Goal: Information Seeking & Learning: Learn about a topic

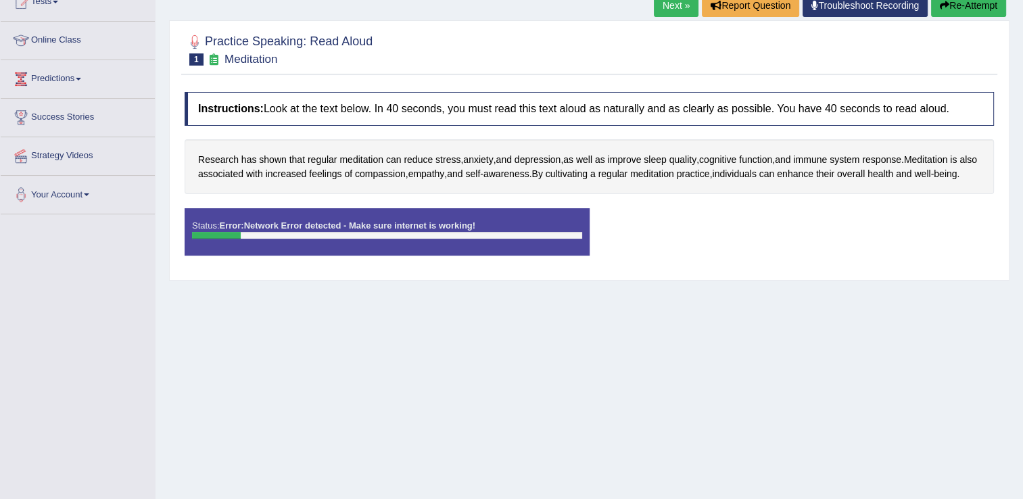
scroll to position [76, 0]
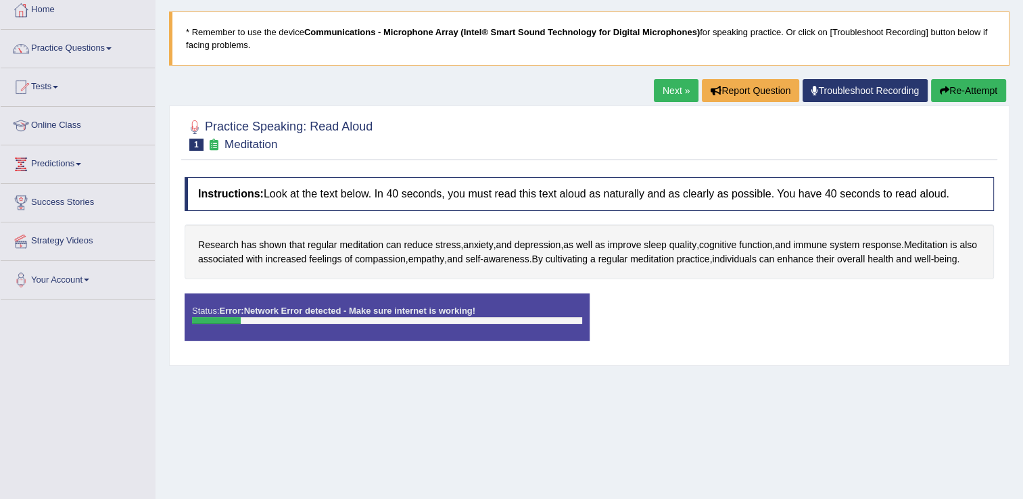
click at [979, 98] on button "Re-Attempt" at bounding box center [968, 90] width 75 height 23
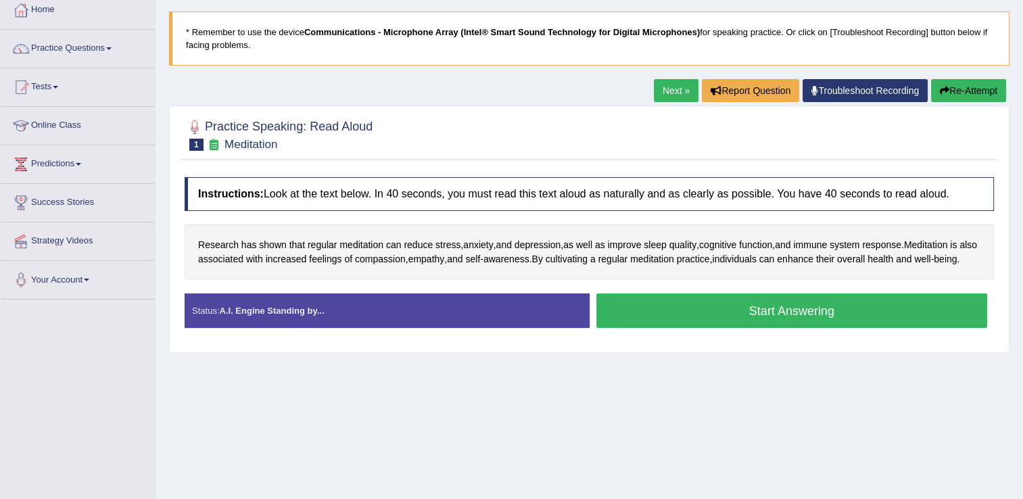
click at [775, 322] on button "Start Answering" at bounding box center [791, 310] width 391 height 34
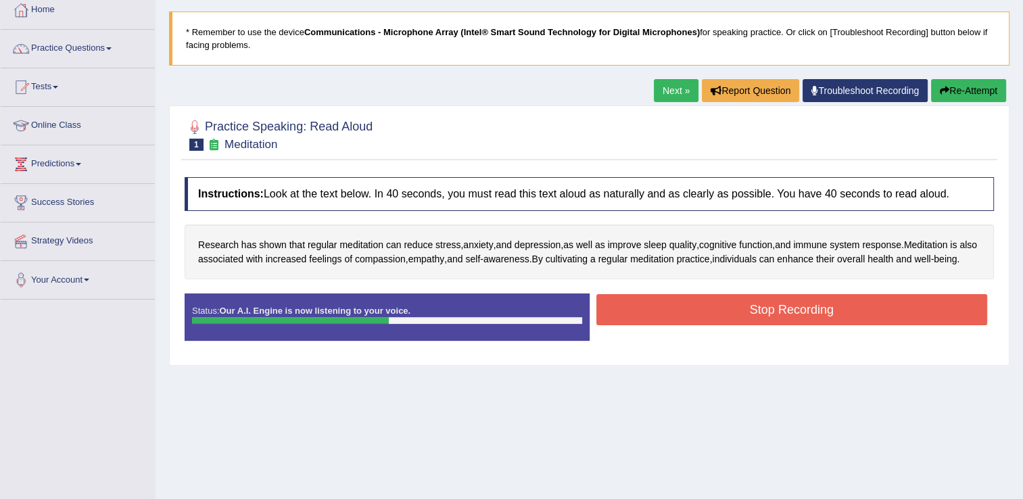
click at [827, 325] on button "Stop Recording" at bounding box center [791, 309] width 391 height 31
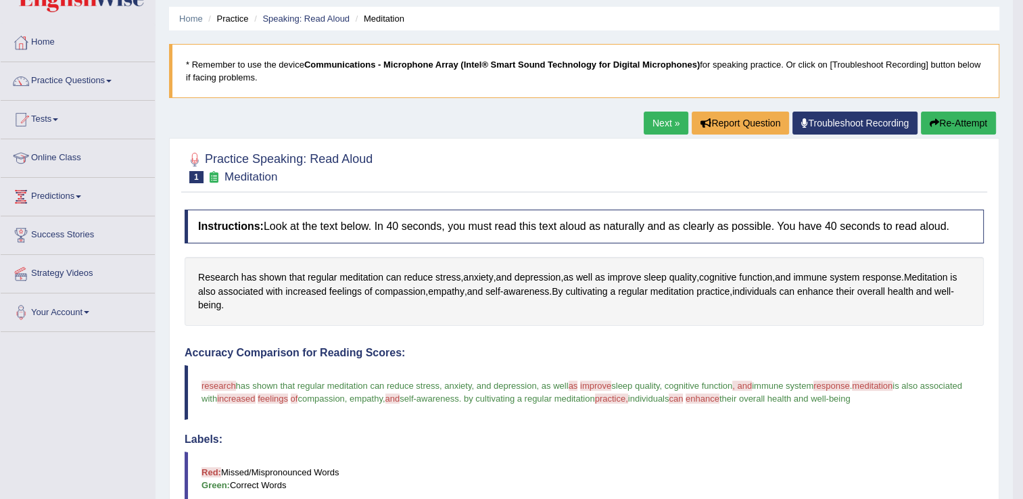
scroll to position [8, 0]
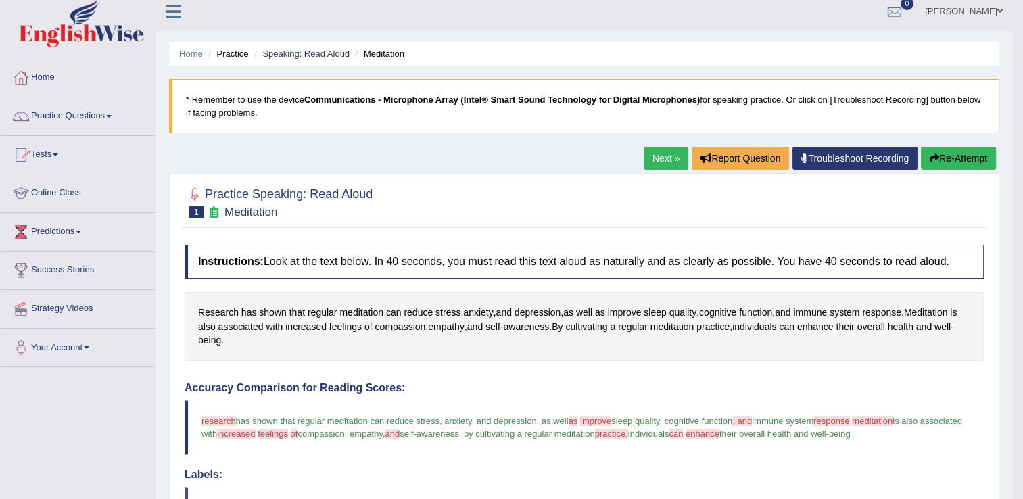
click at [657, 161] on link "Next »" at bounding box center [666, 158] width 45 height 23
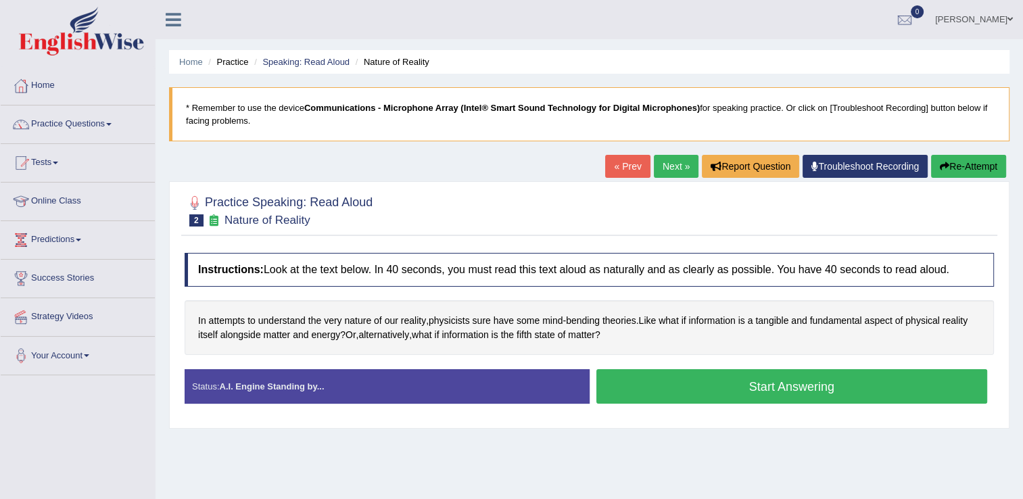
click at [699, 384] on button "Start Answering" at bounding box center [791, 386] width 391 height 34
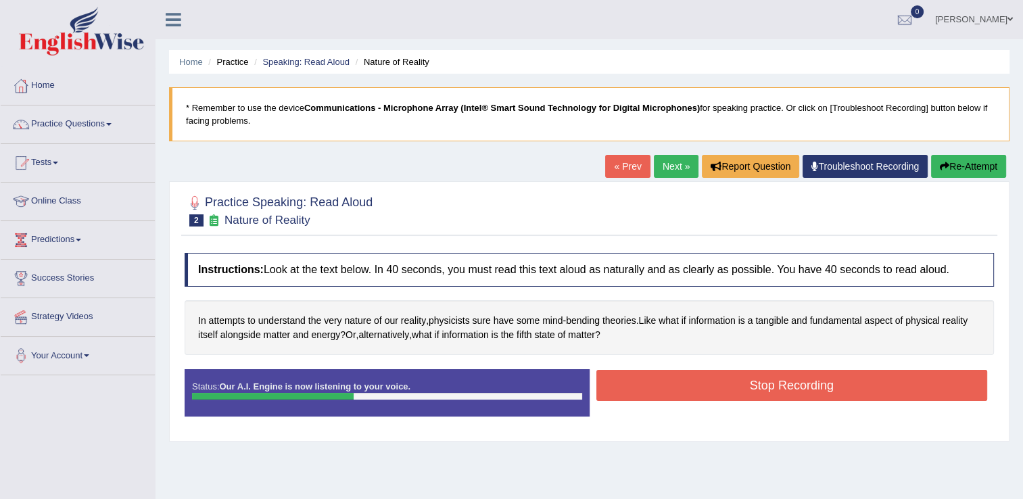
click at [635, 376] on button "Stop Recording" at bounding box center [791, 385] width 391 height 31
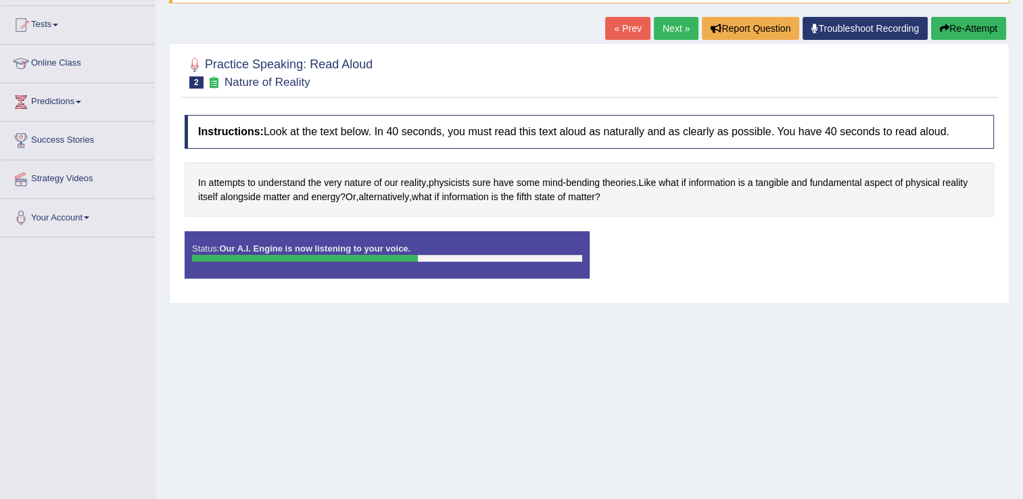
scroll to position [68, 0]
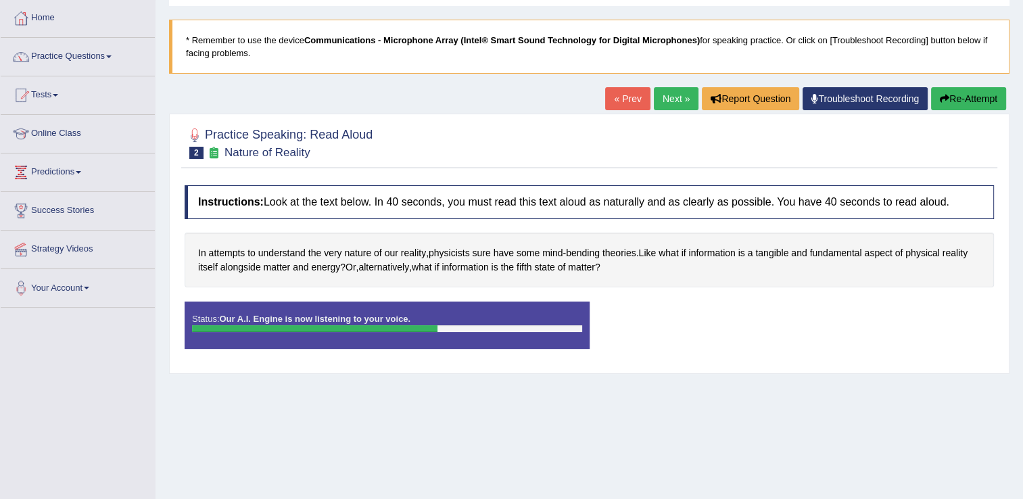
click at [453, 329] on div at bounding box center [387, 328] width 390 height 7
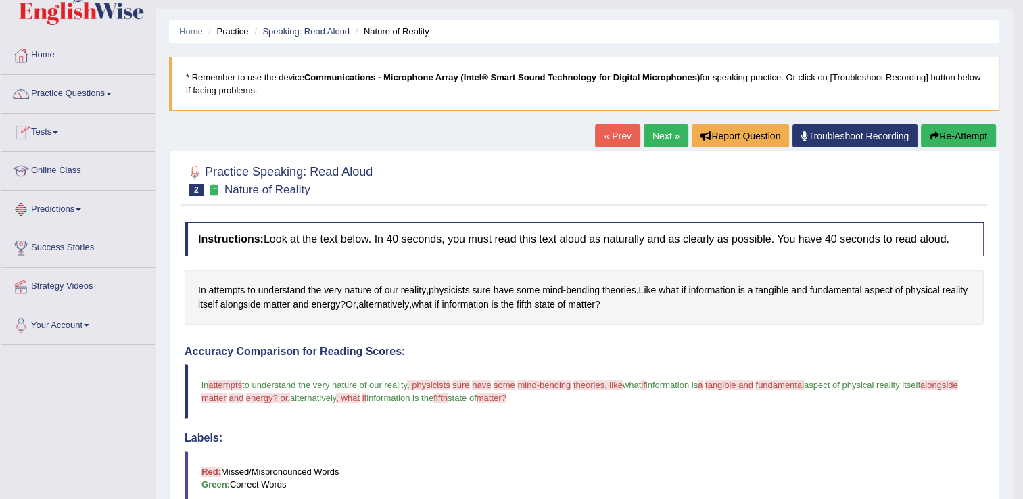
scroll to position [0, 0]
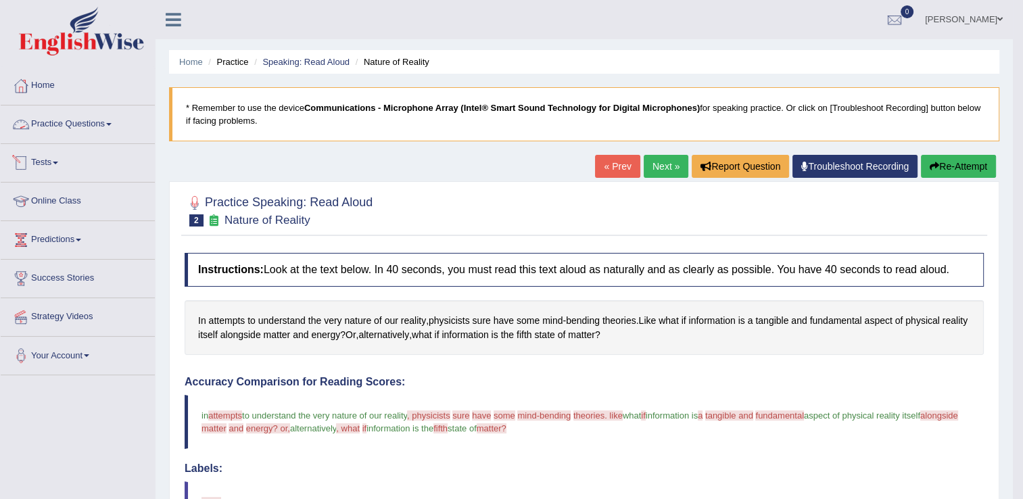
click at [107, 128] on link "Practice Questions" at bounding box center [78, 122] width 154 height 34
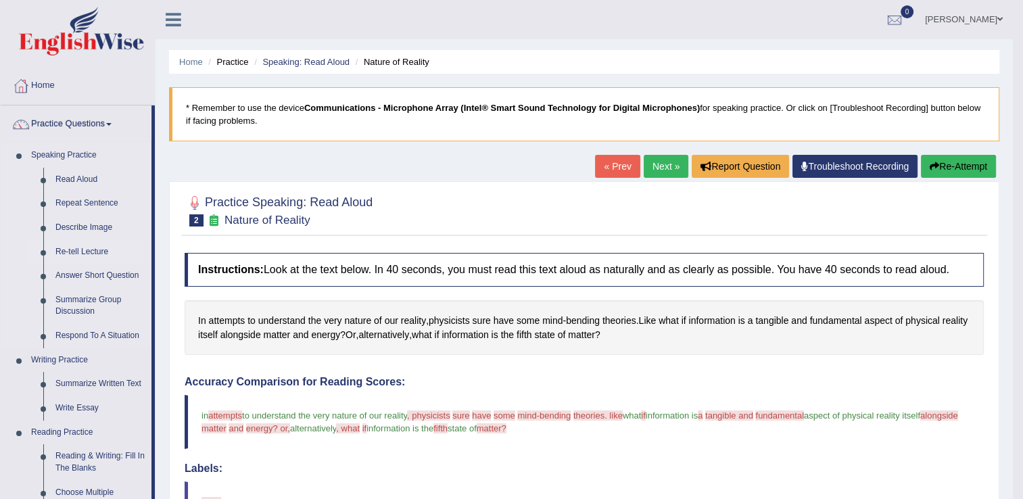
click at [85, 251] on link "Re-tell Lecture" at bounding box center [100, 252] width 102 height 24
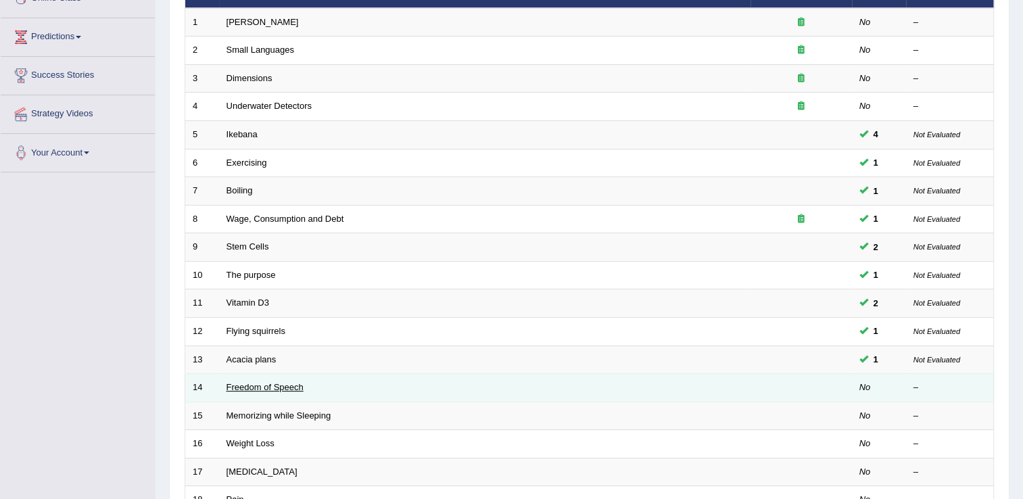
click at [246, 387] on link "Freedom of Speech" at bounding box center [264, 387] width 77 height 10
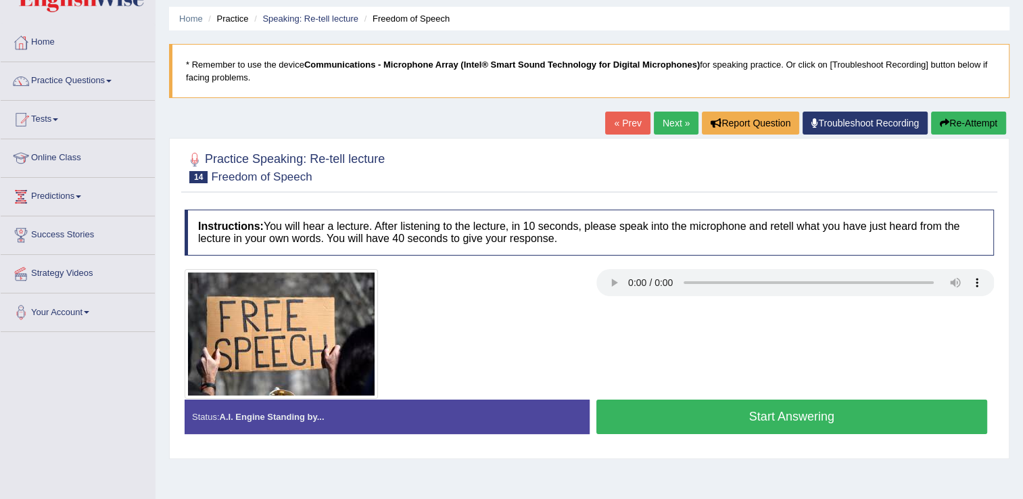
scroll to position [68, 0]
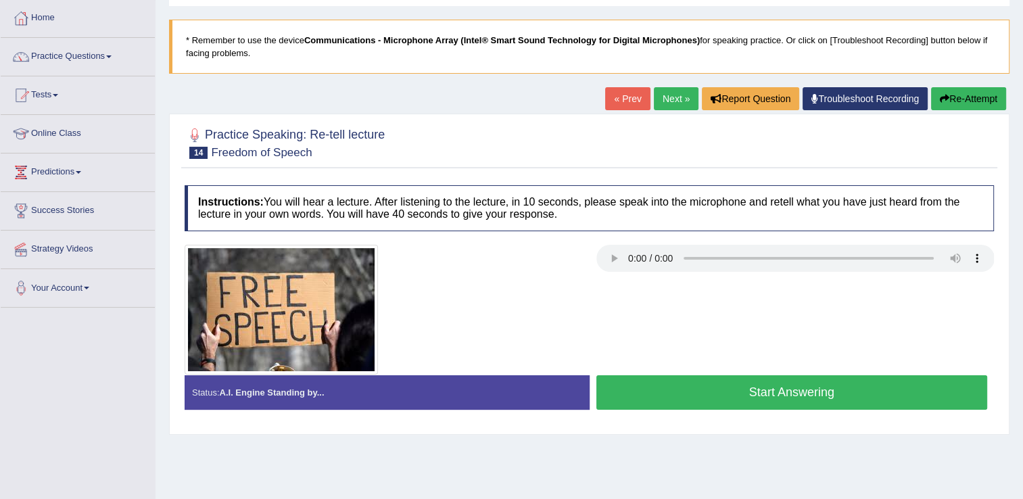
click at [625, 388] on button "Start Answering" at bounding box center [791, 392] width 391 height 34
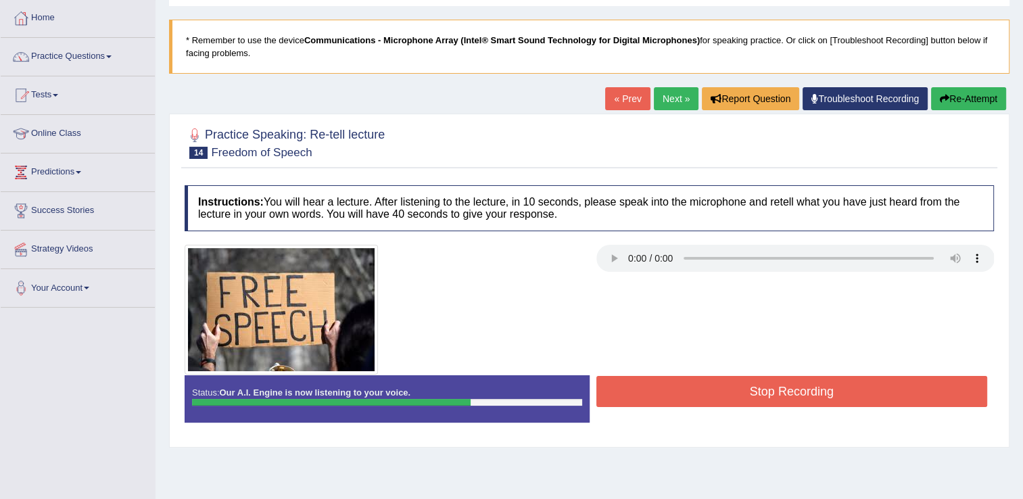
click at [649, 387] on button "Stop Recording" at bounding box center [791, 391] width 391 height 31
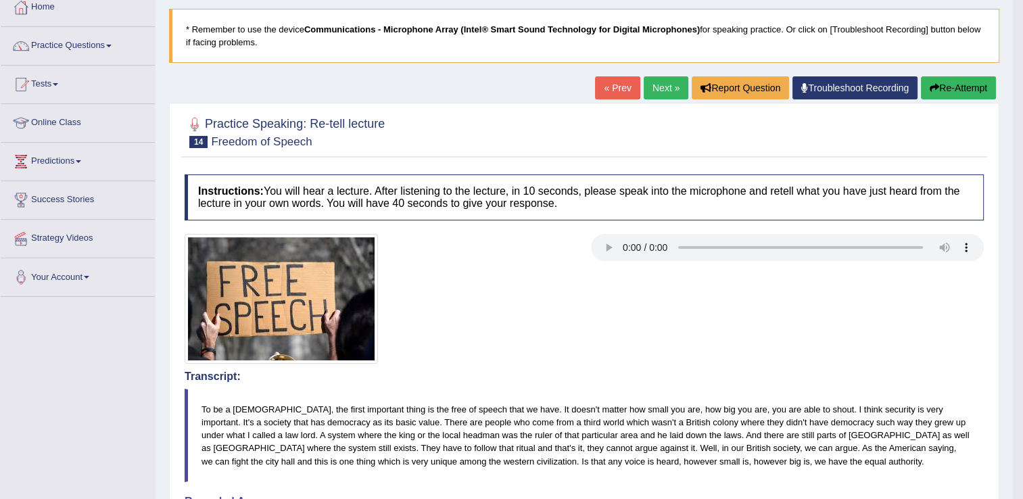
scroll to position [76, 0]
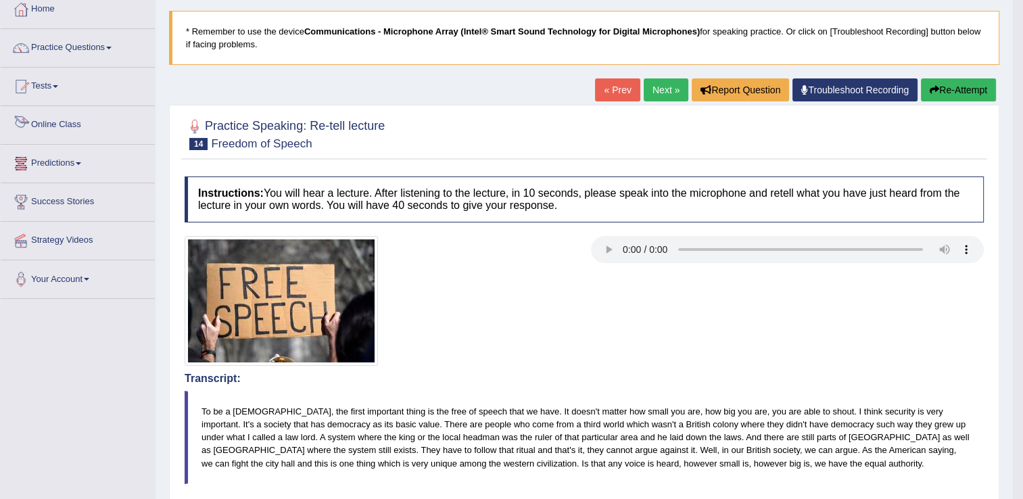
click at [81, 123] on link "Online Class" at bounding box center [78, 123] width 154 height 34
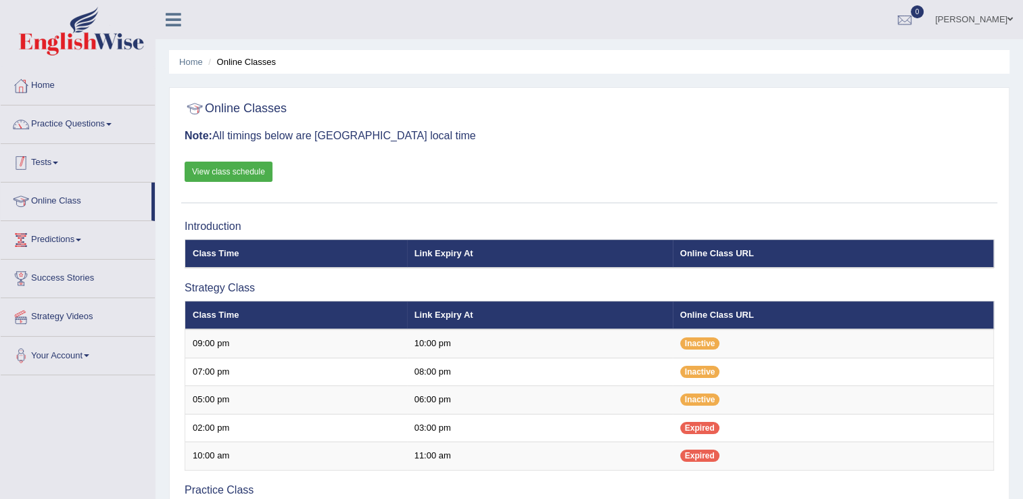
click at [58, 157] on link "Tests" at bounding box center [78, 161] width 154 height 34
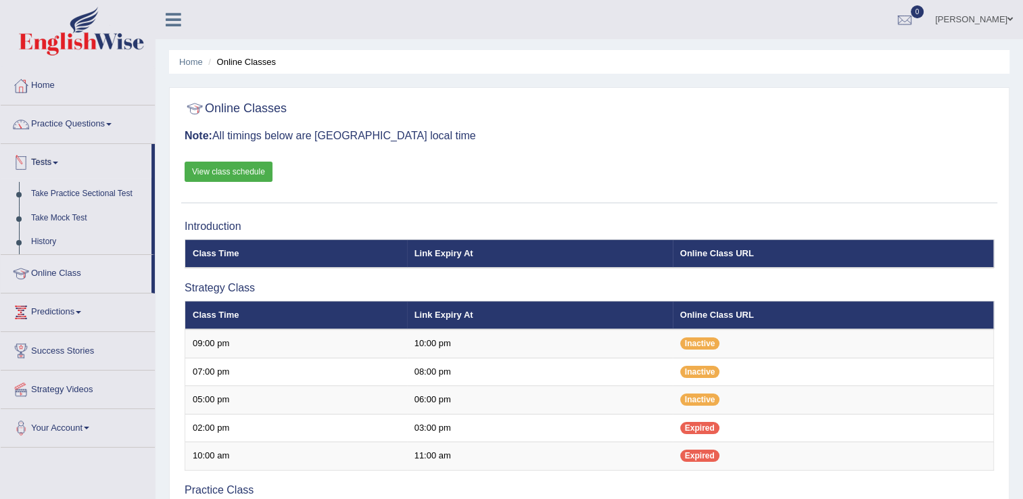
click at [59, 166] on link "Tests" at bounding box center [76, 161] width 151 height 34
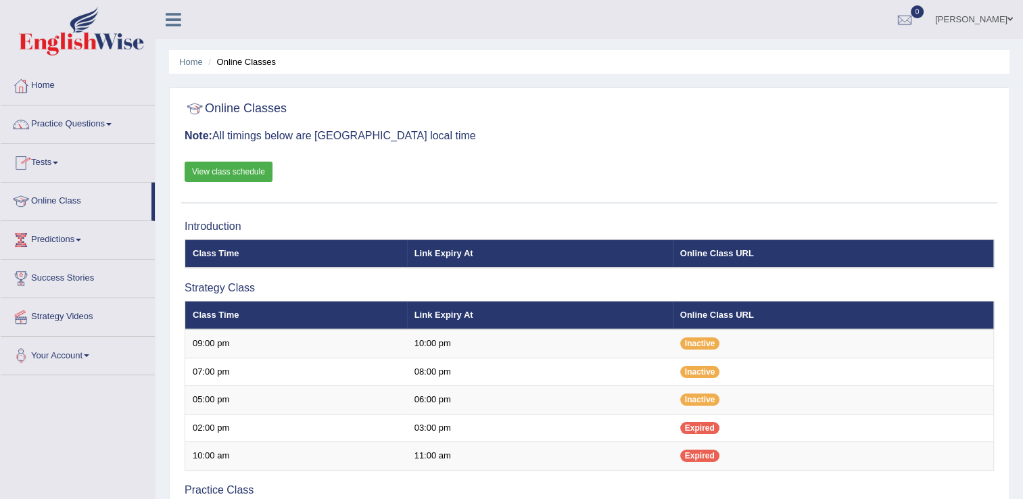
click at [59, 165] on link "Tests" at bounding box center [78, 161] width 154 height 34
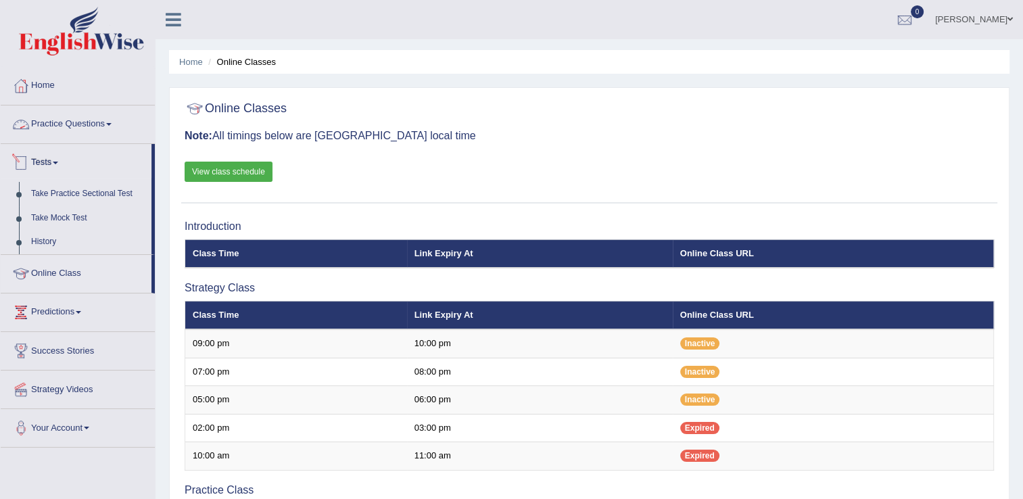
click at [68, 126] on link "Practice Questions" at bounding box center [78, 122] width 154 height 34
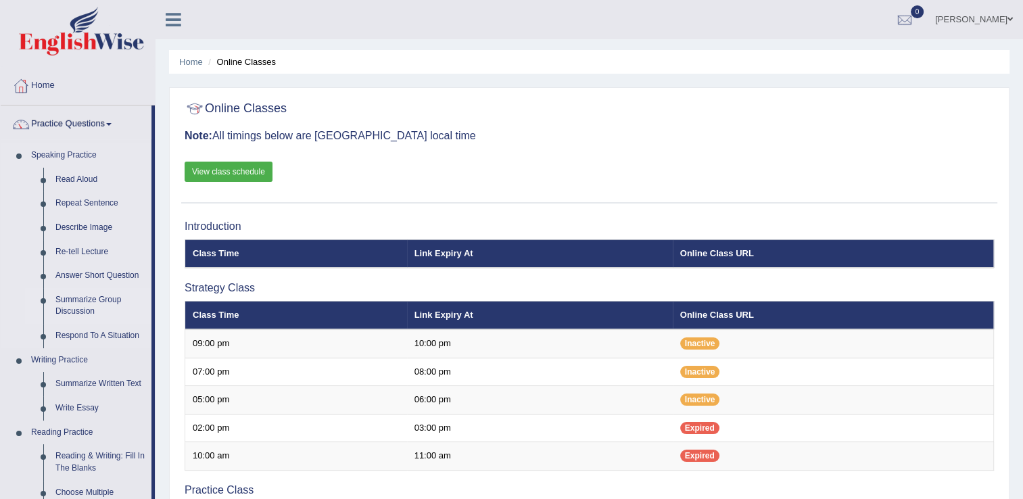
click at [88, 297] on link "Summarize Group Discussion" at bounding box center [100, 306] width 102 height 36
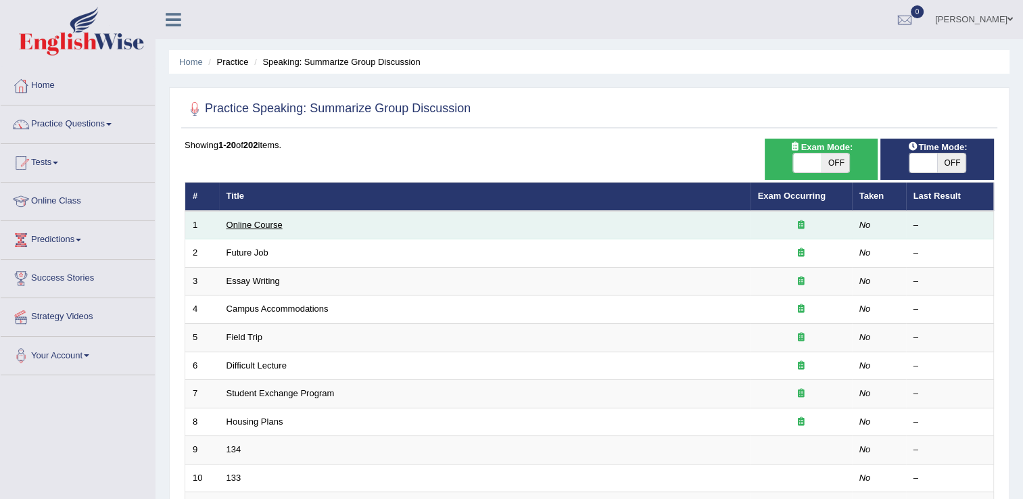
click at [262, 222] on link "Online Course" at bounding box center [254, 225] width 56 height 10
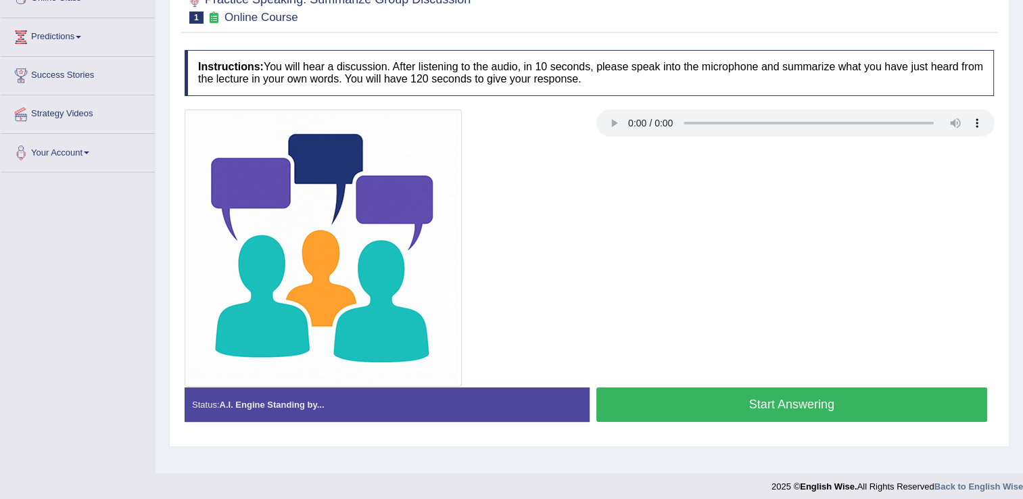
scroll to position [135, 0]
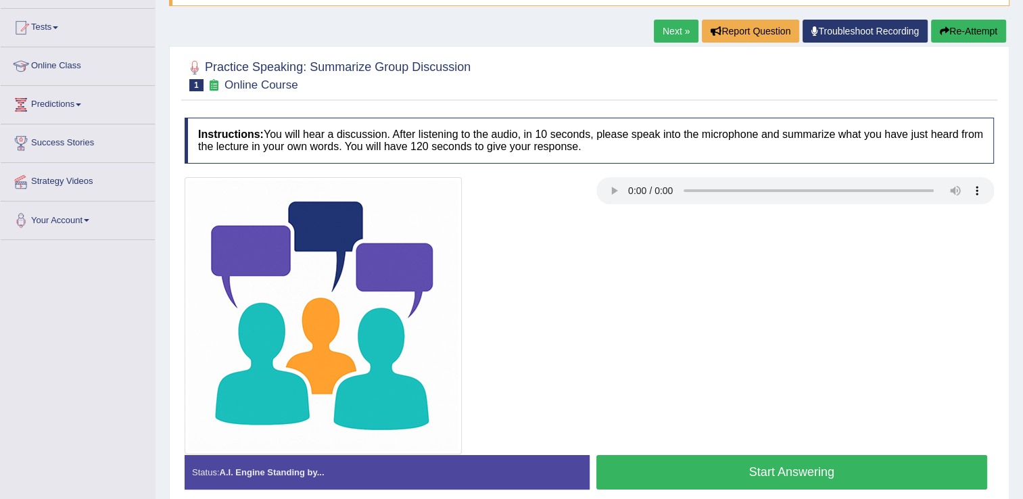
click at [630, 478] on button "Start Answering" at bounding box center [791, 472] width 391 height 34
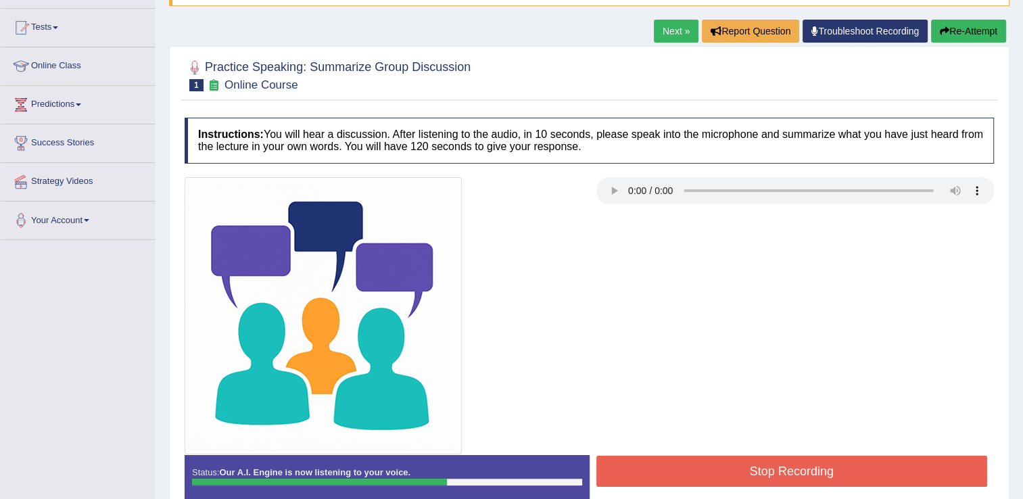
click at [627, 475] on button "Stop Recording" at bounding box center [791, 471] width 391 height 31
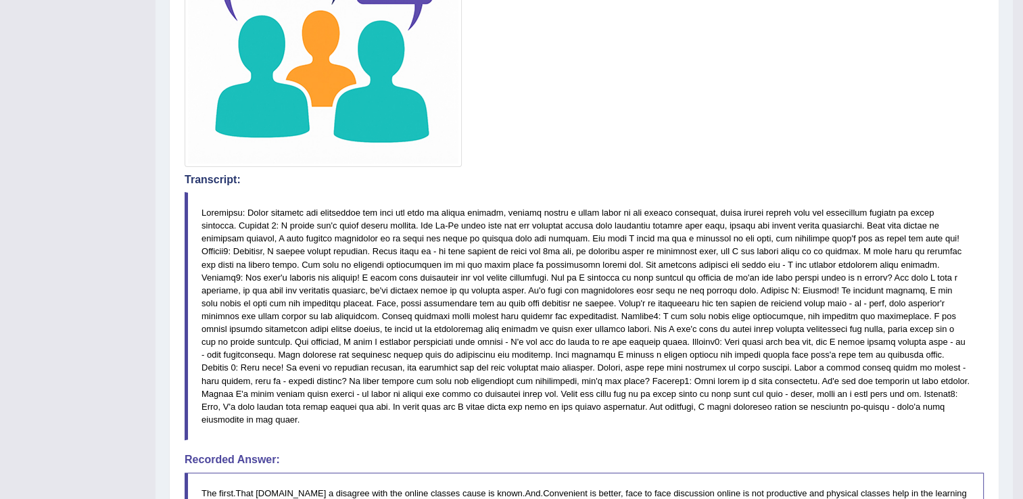
scroll to position [257, 0]
